Goal: Task Accomplishment & Management: Use online tool/utility

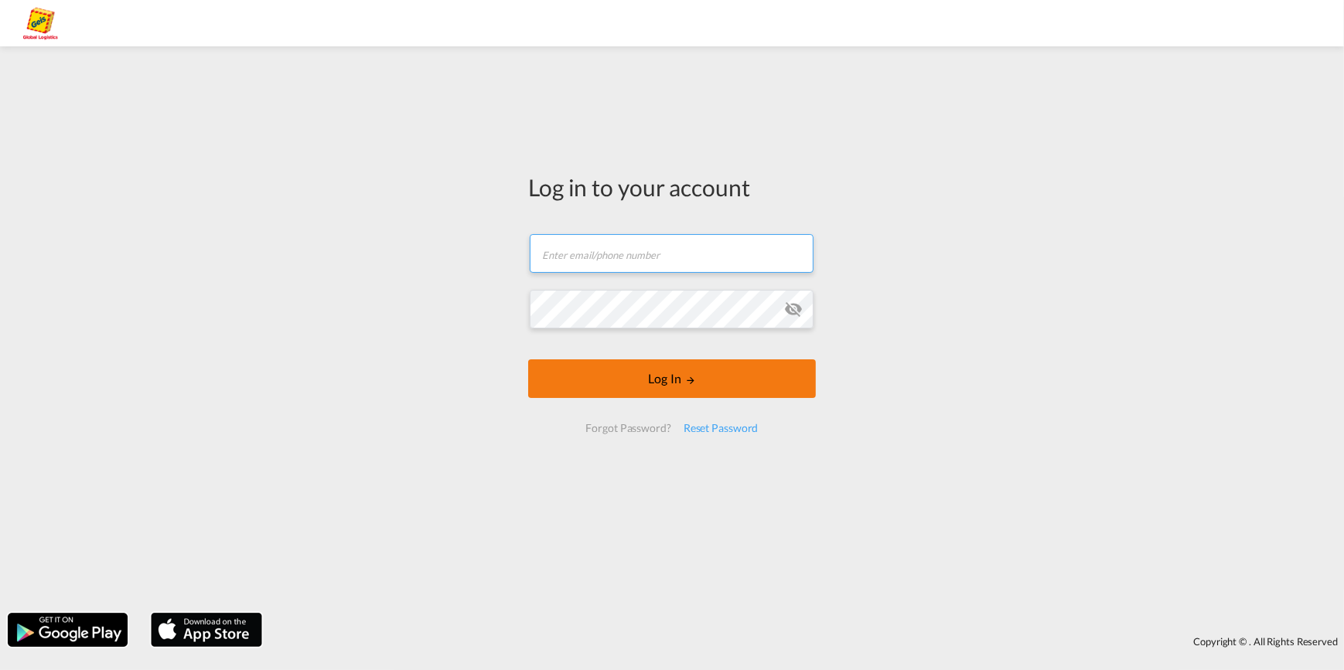
type input "[EMAIL_ADDRESS][PERSON_NAME][DOMAIN_NAME]"
click at [661, 375] on button "Log In" at bounding box center [672, 379] width 288 height 39
